Goal: Task Accomplishment & Management: Manage account settings

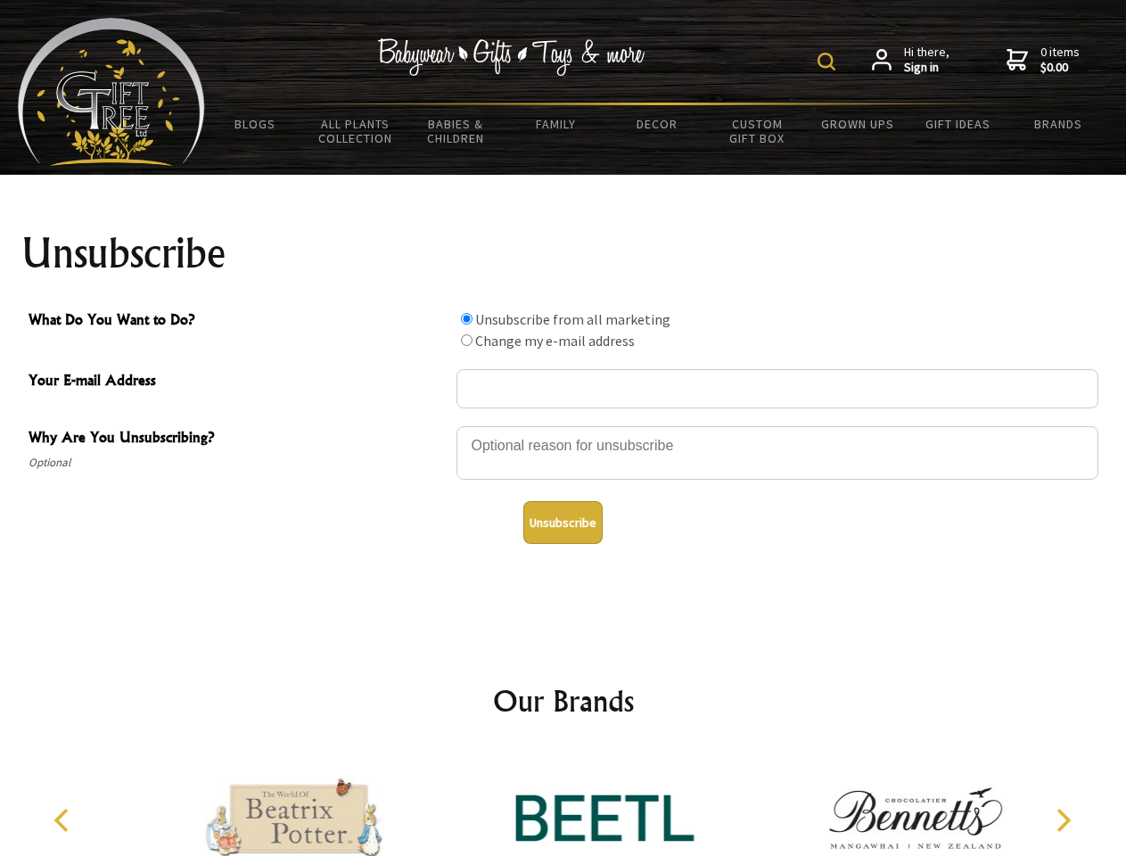
click at [829, 62] on img at bounding box center [826, 62] width 18 height 18
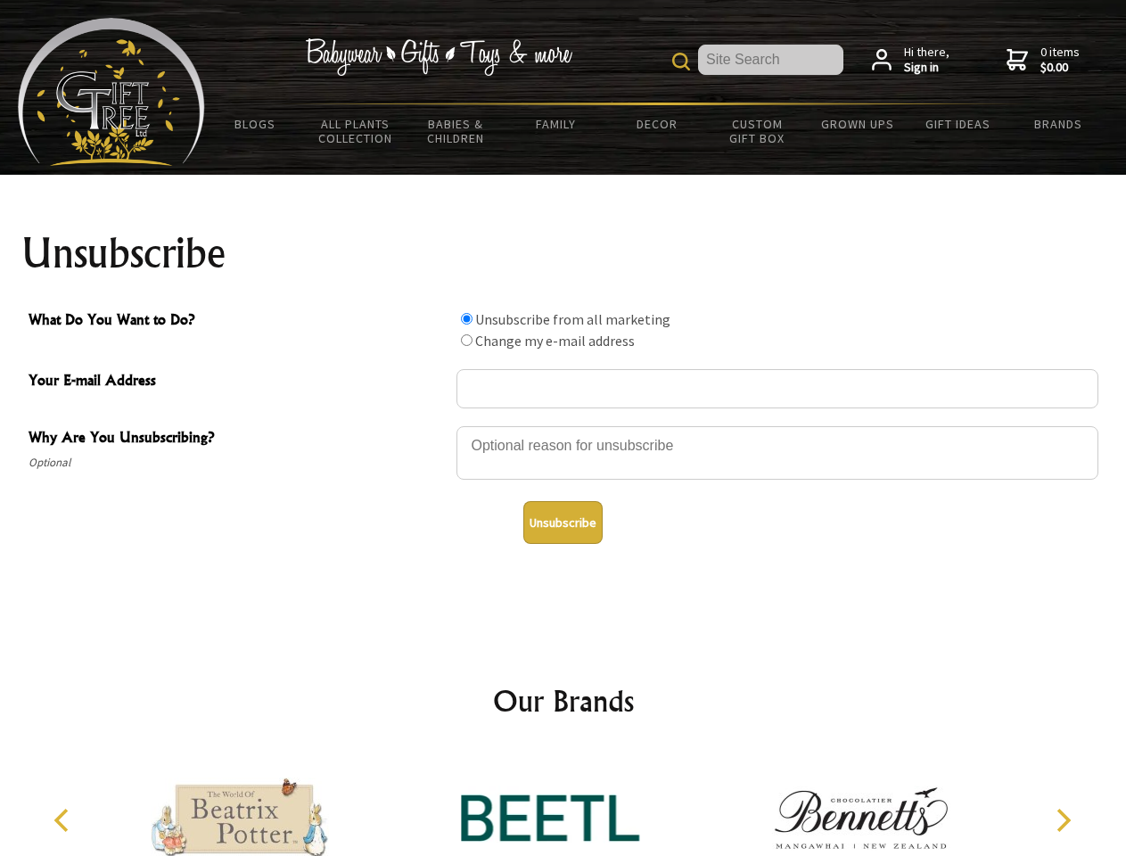
click at [563, 425] on div at bounding box center [777, 455] width 642 height 62
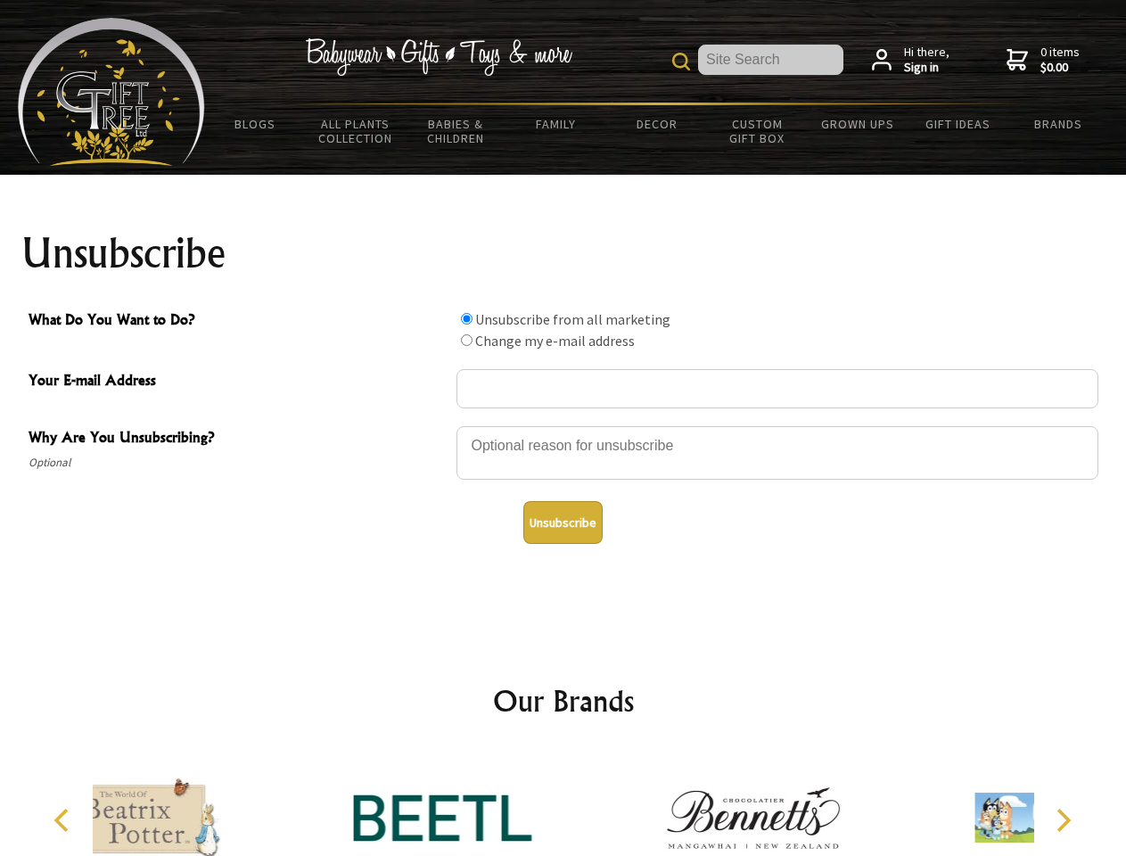
click at [466, 318] on input "What Do You Want to Do?" at bounding box center [467, 319] width 12 height 12
click at [466, 340] on input "What Do You Want to Do?" at bounding box center [467, 340] width 12 height 12
radio input "true"
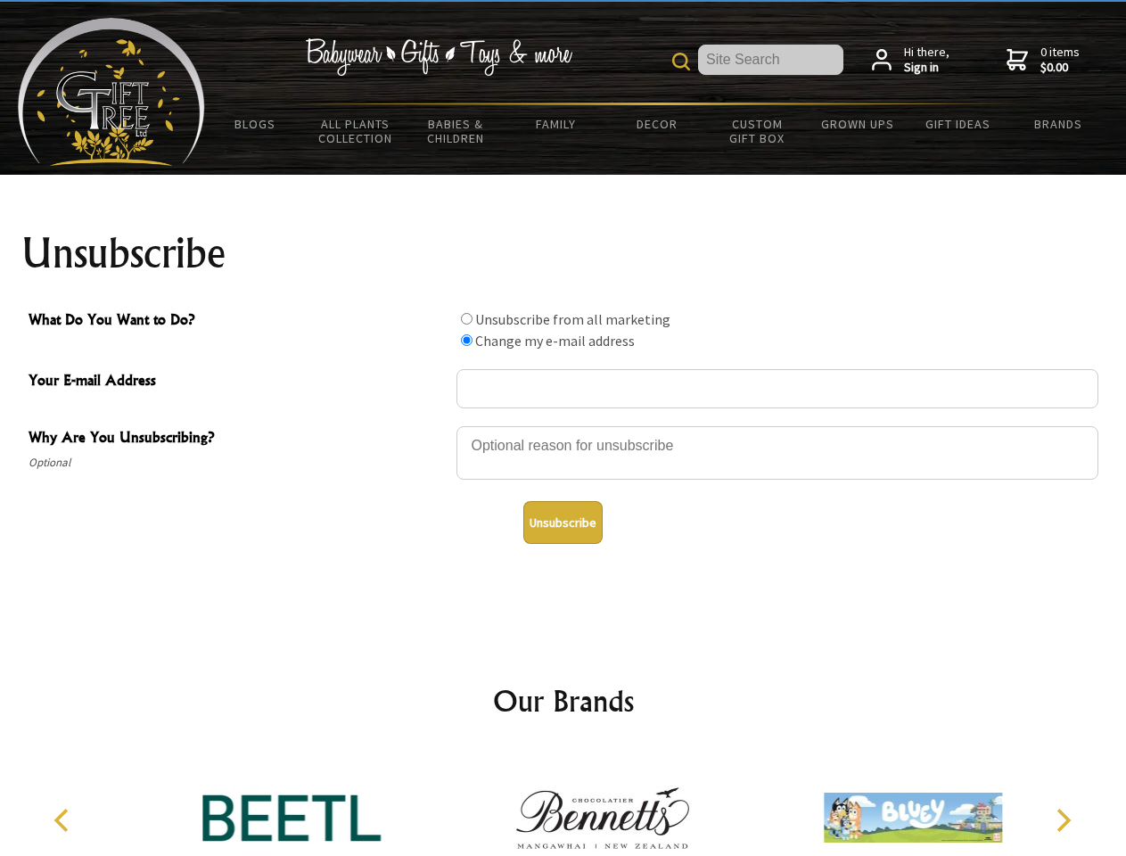
click at [562, 522] on button "Unsubscribe" at bounding box center [562, 522] width 79 height 43
click at [64, 820] on icon "Previous" at bounding box center [63, 819] width 23 height 23
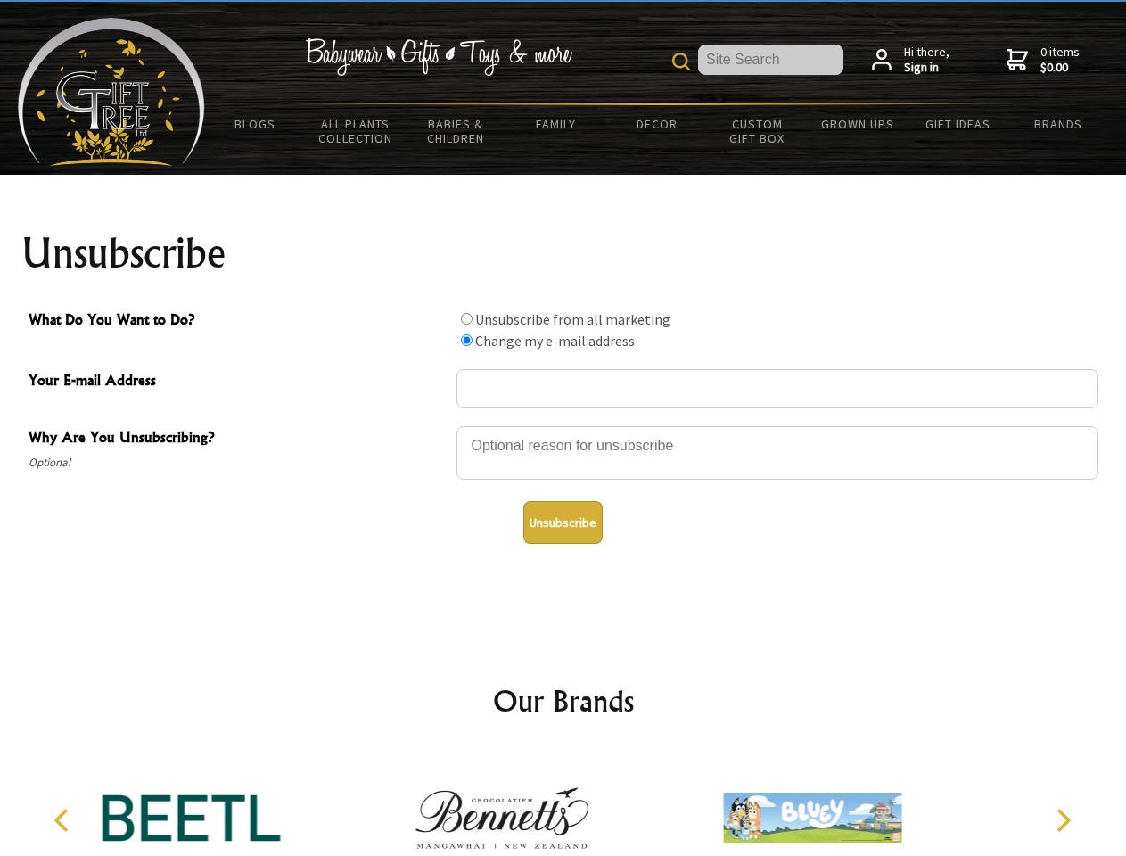
click at [1063, 820] on icon "Next" at bounding box center [1061, 819] width 23 height 23
